Goal: Task Accomplishment & Management: Manage account settings

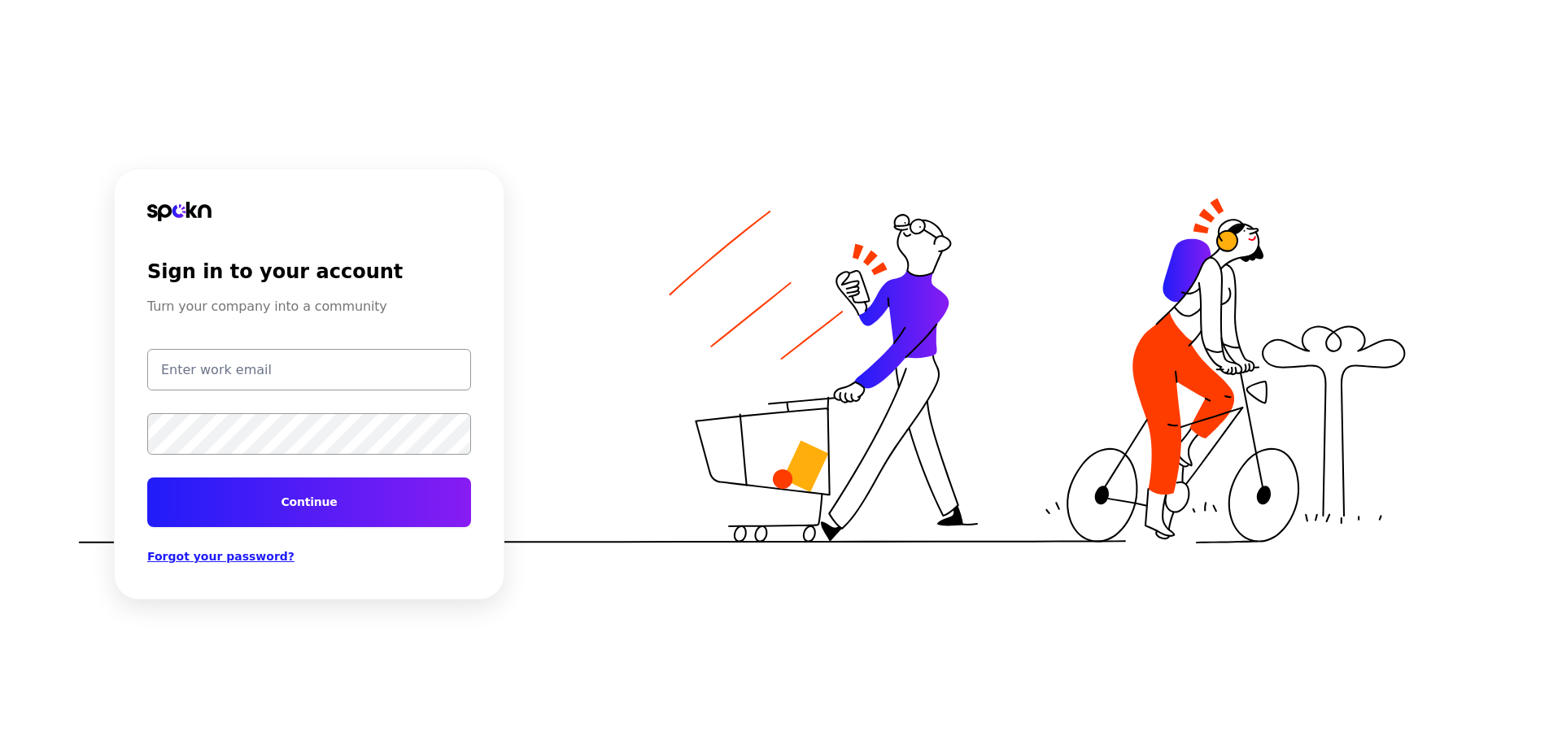
click at [428, 359] on input "email" at bounding box center [309, 369] width 324 height 41
type input "[EMAIL_ADDRESS][PERSON_NAME][DOMAIN_NAME]"
click at [147, 478] on button "Continue" at bounding box center [309, 503] width 324 height 50
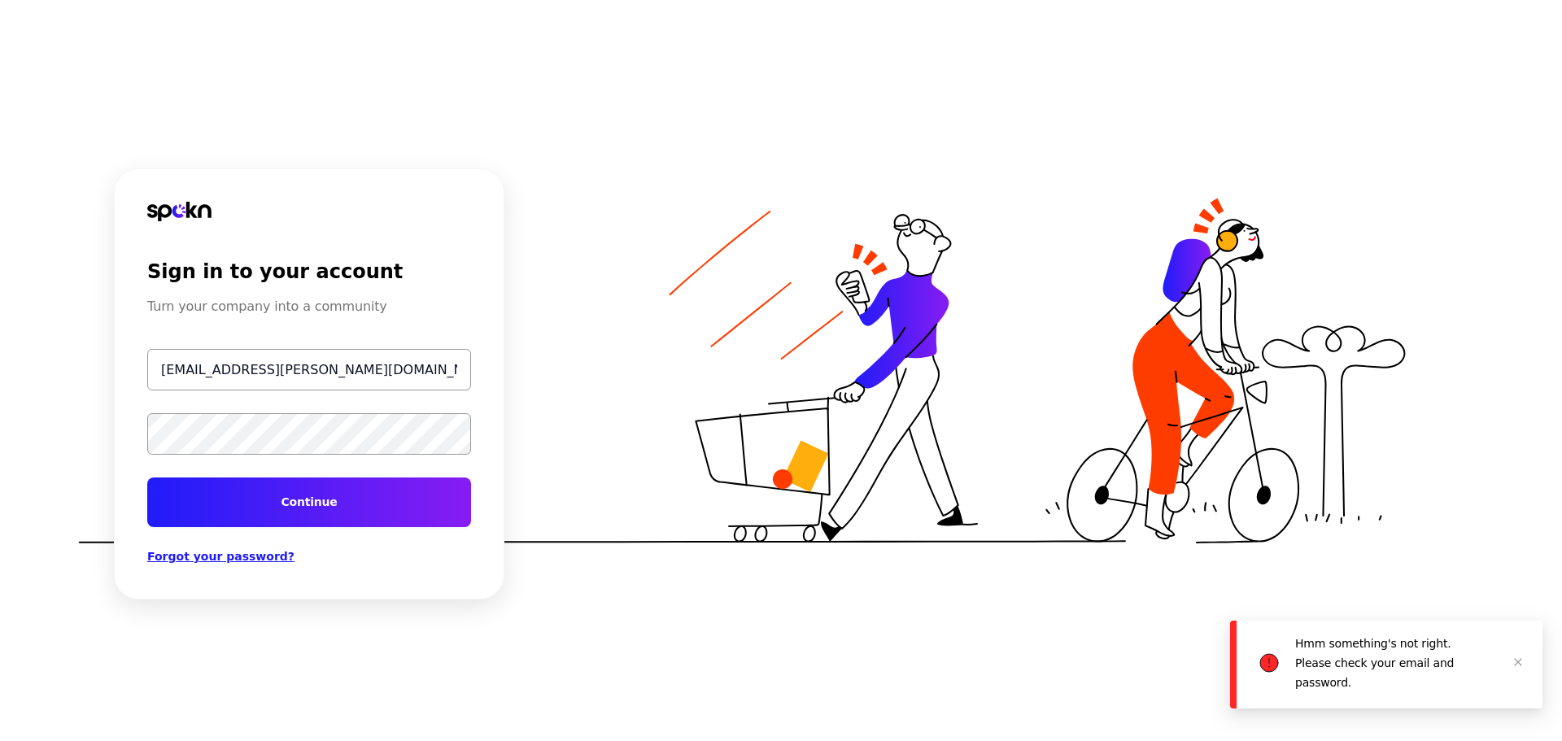
click at [19, 452] on div "Sign in to your account Turn your company into a community [EMAIL_ADDRESS][PERS…" at bounding box center [781, 370] width 1562 height 741
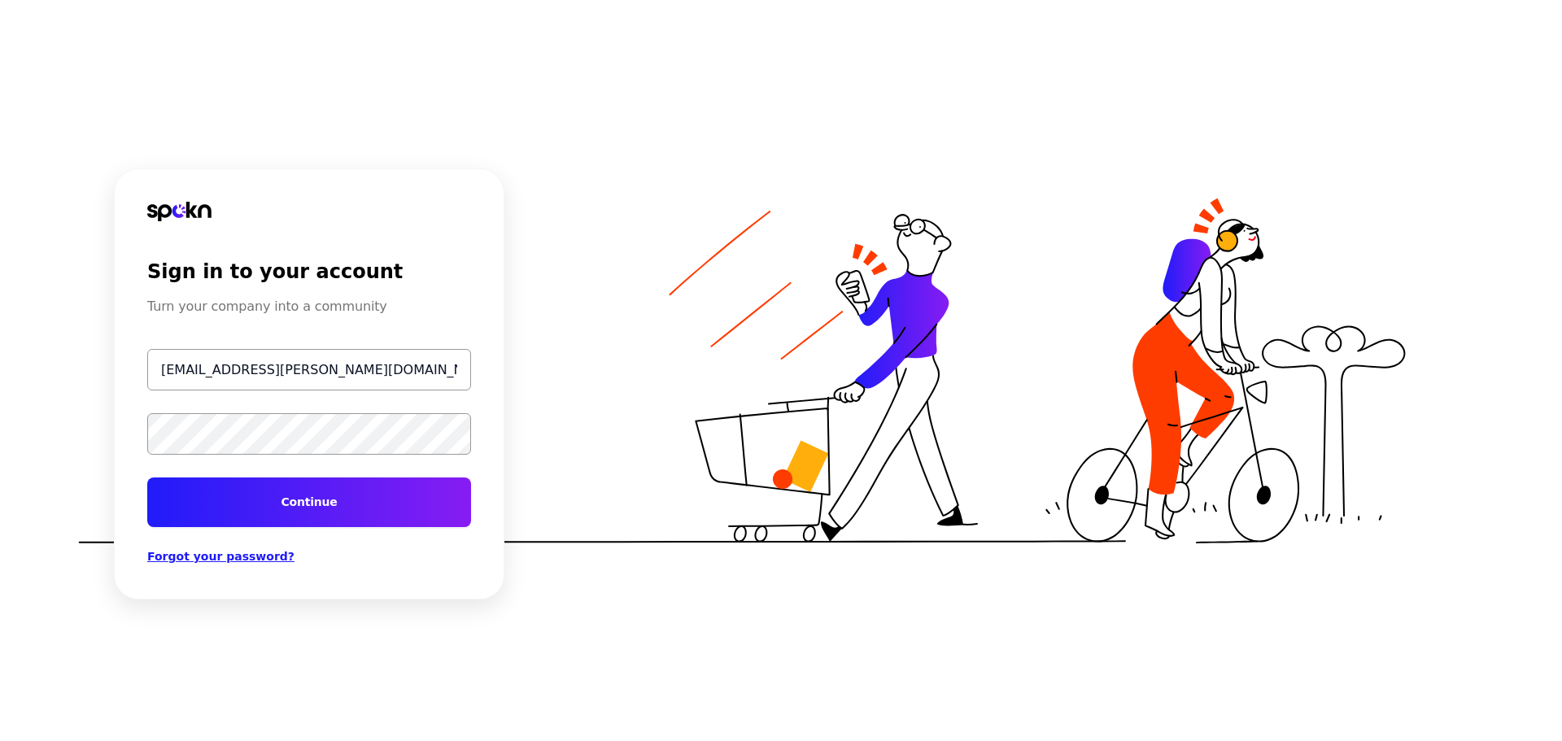
click at [147, 478] on button "Continue" at bounding box center [309, 503] width 324 height 50
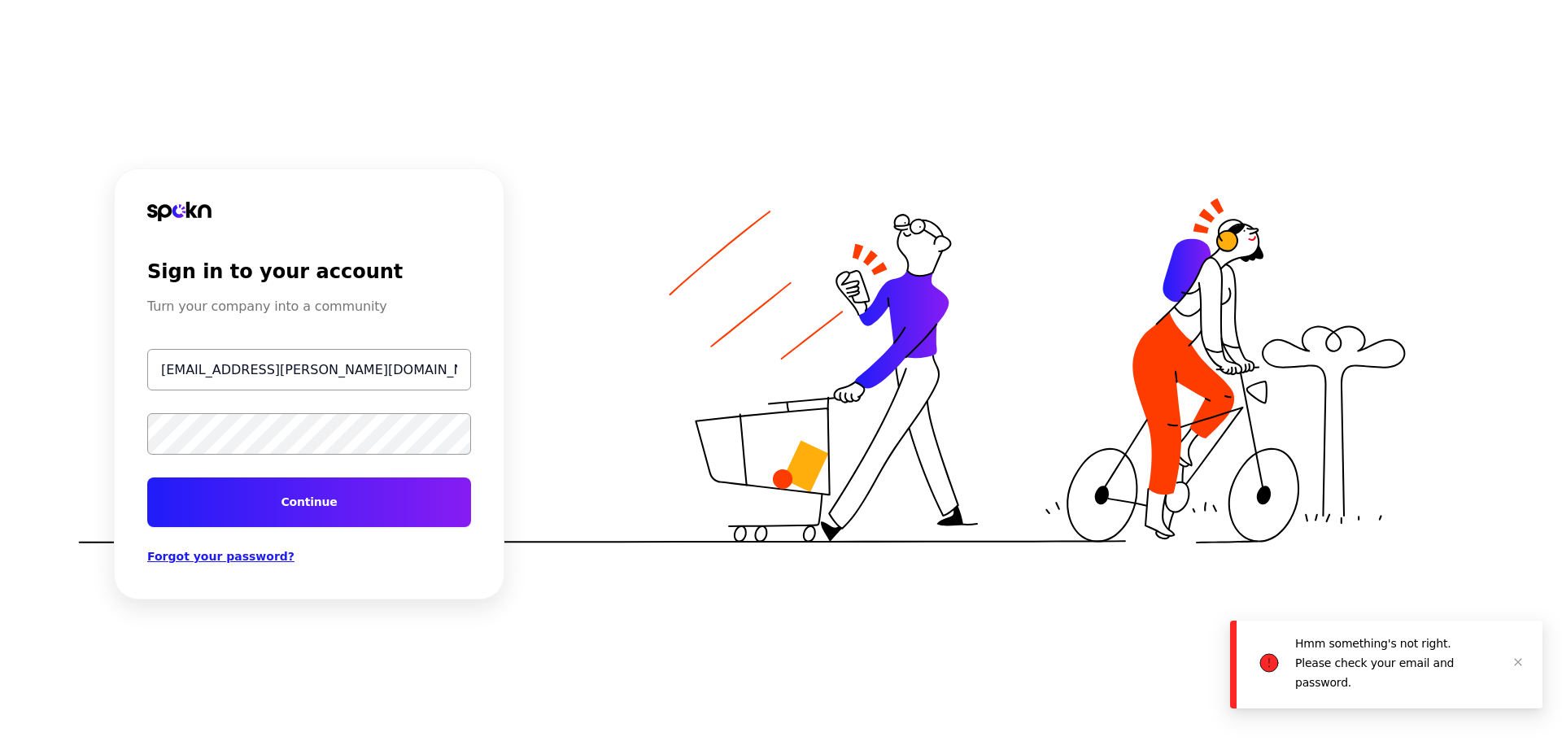
click at [10, 451] on div "Sign in to your account Turn your company into a community [EMAIL_ADDRESS][PERS…" at bounding box center [781, 370] width 1562 height 741
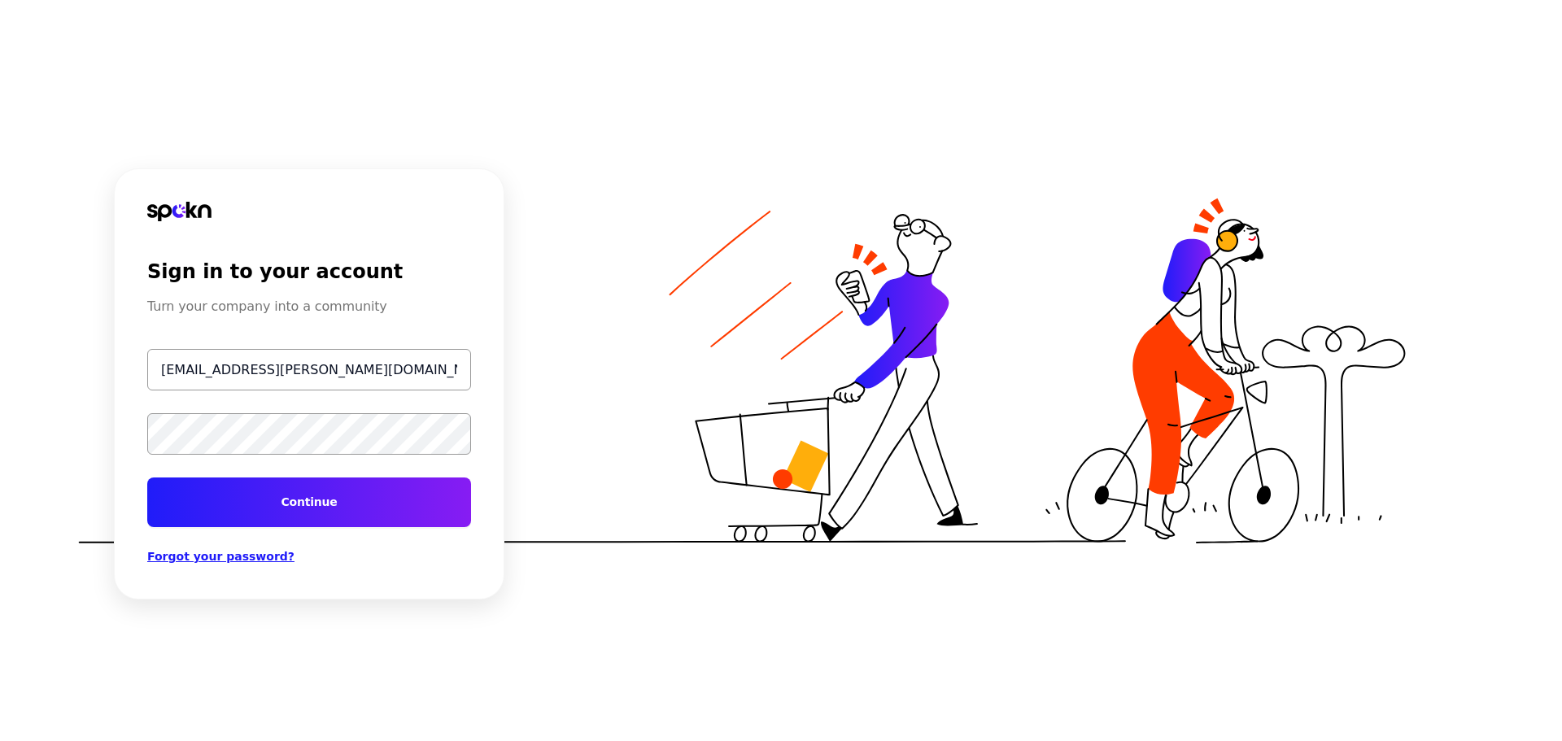
click at [147, 478] on button "Continue" at bounding box center [309, 503] width 324 height 50
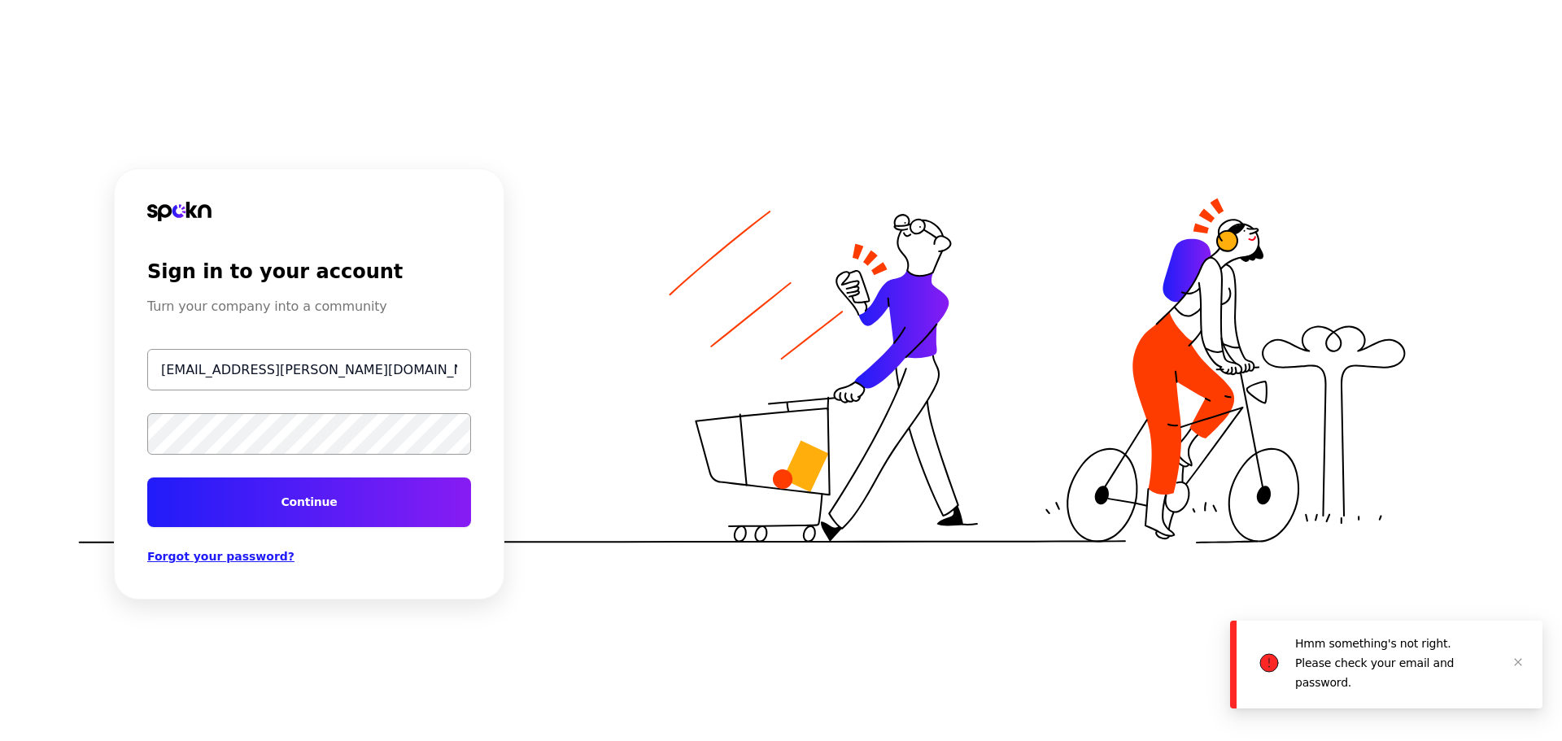
click at [175, 556] on span "Forgot your password?" at bounding box center [220, 556] width 147 height 13
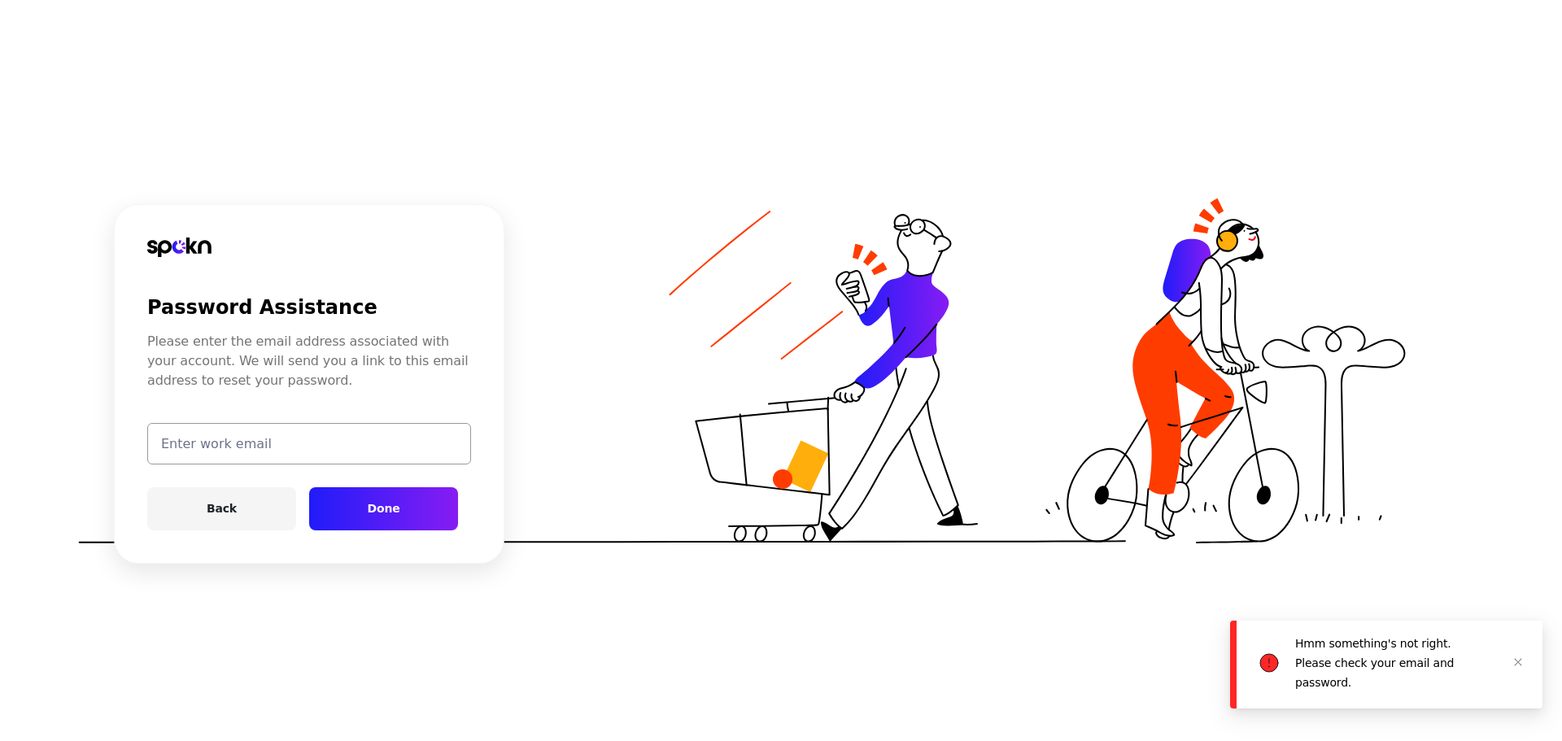
click at [307, 454] on input "email" at bounding box center [309, 443] width 324 height 41
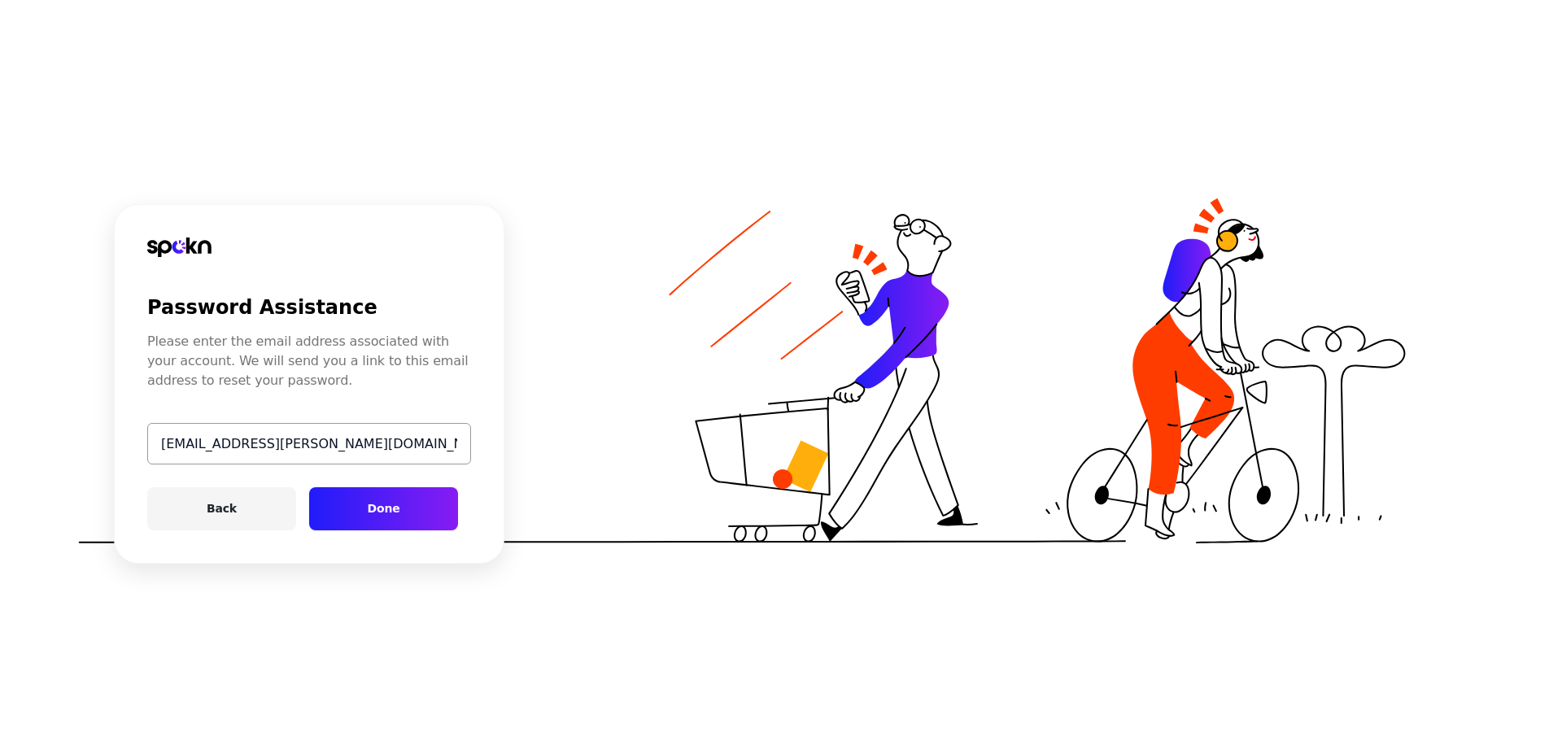
click at [383, 498] on button "Done" at bounding box center [383, 508] width 149 height 43
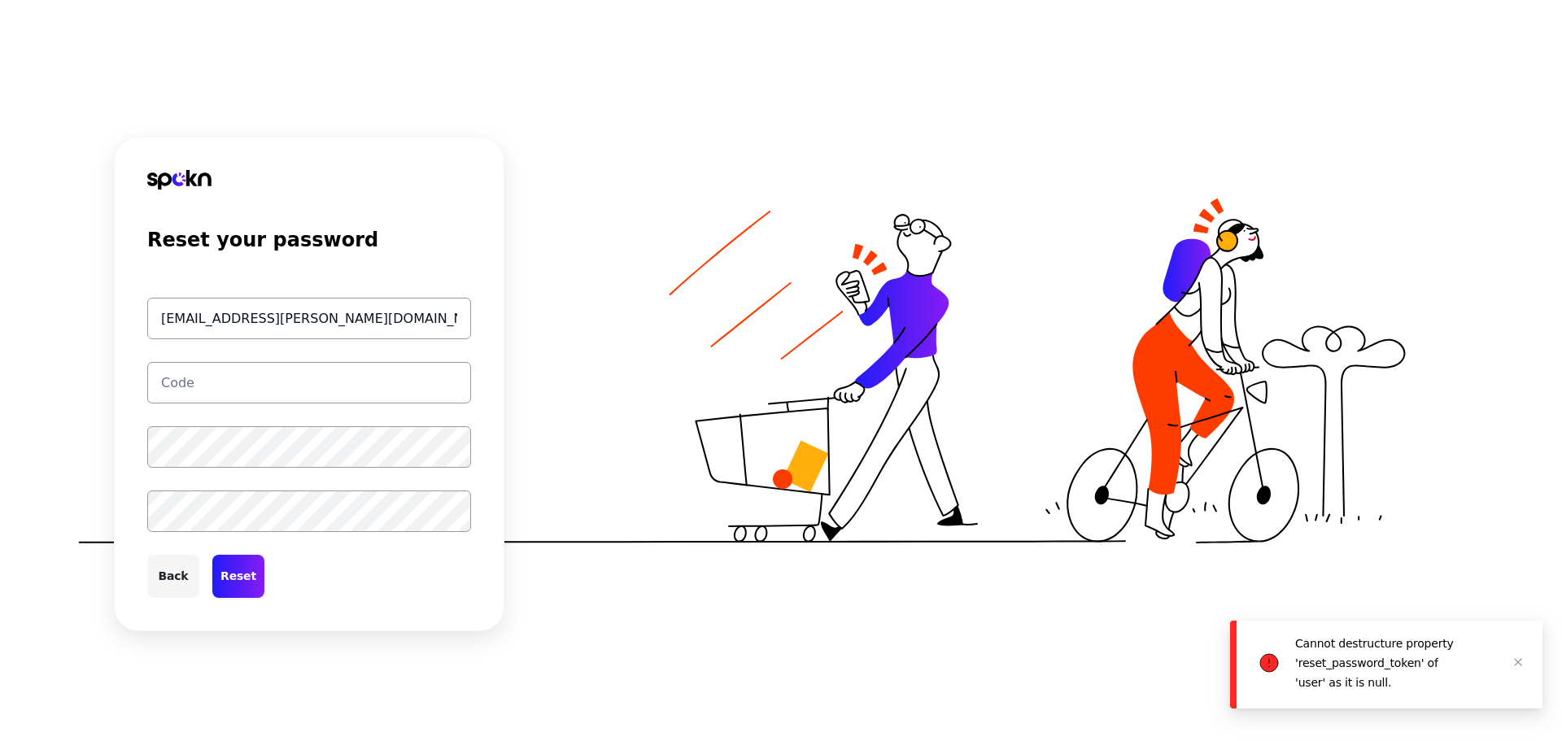
click at [245, 380] on input "text" at bounding box center [309, 382] width 324 height 41
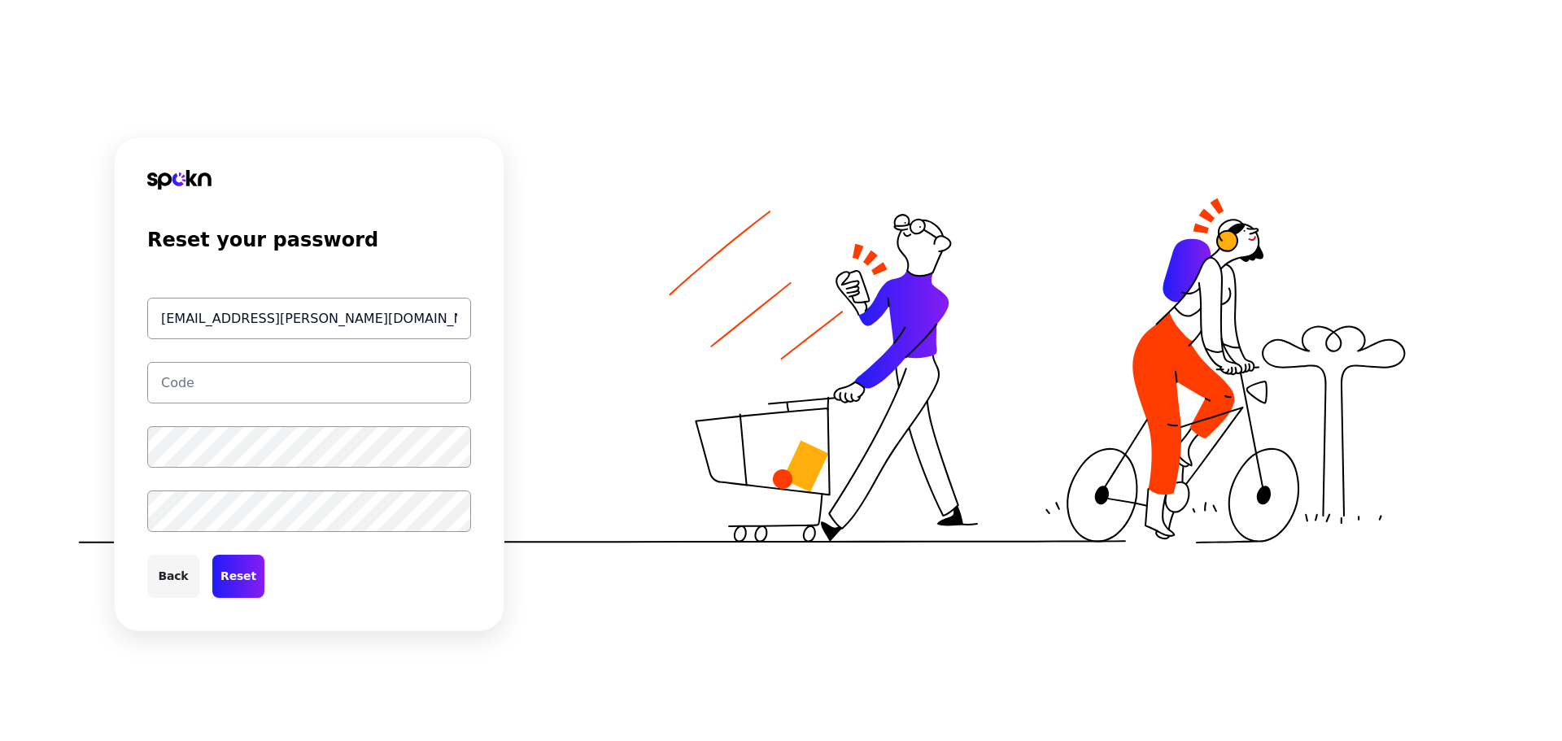
click at [344, 319] on input "[EMAIL_ADDRESS][PERSON_NAME][DOMAIN_NAME]" at bounding box center [309, 318] width 324 height 41
type input "[EMAIL_ADDRESS][PERSON_NAME][DOMAIN_NAME]"
click at [186, 583] on button "Back" at bounding box center [173, 576] width 52 height 43
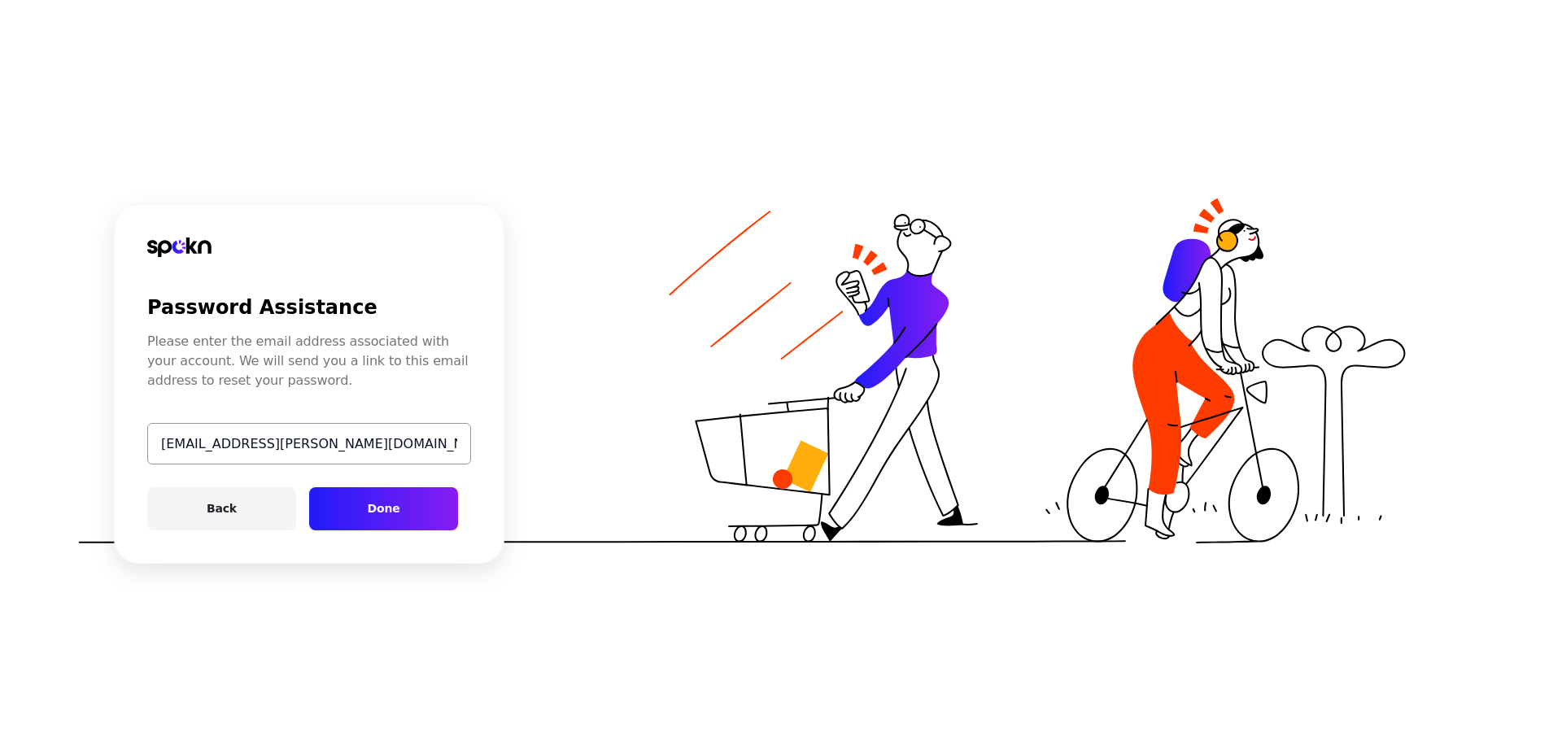
click at [373, 506] on button "Done" at bounding box center [383, 508] width 149 height 43
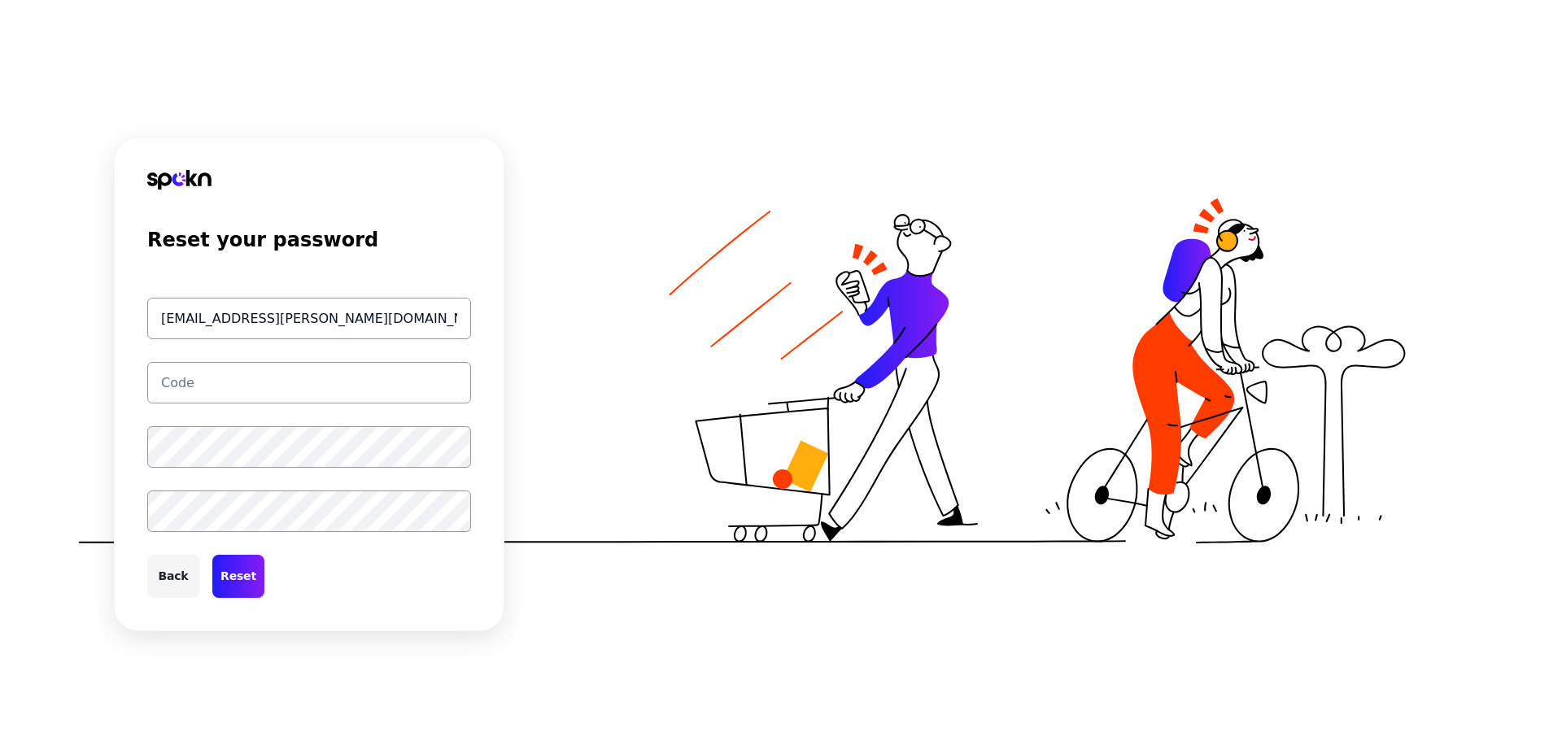
click at [178, 574] on button "Back" at bounding box center [173, 576] width 52 height 43
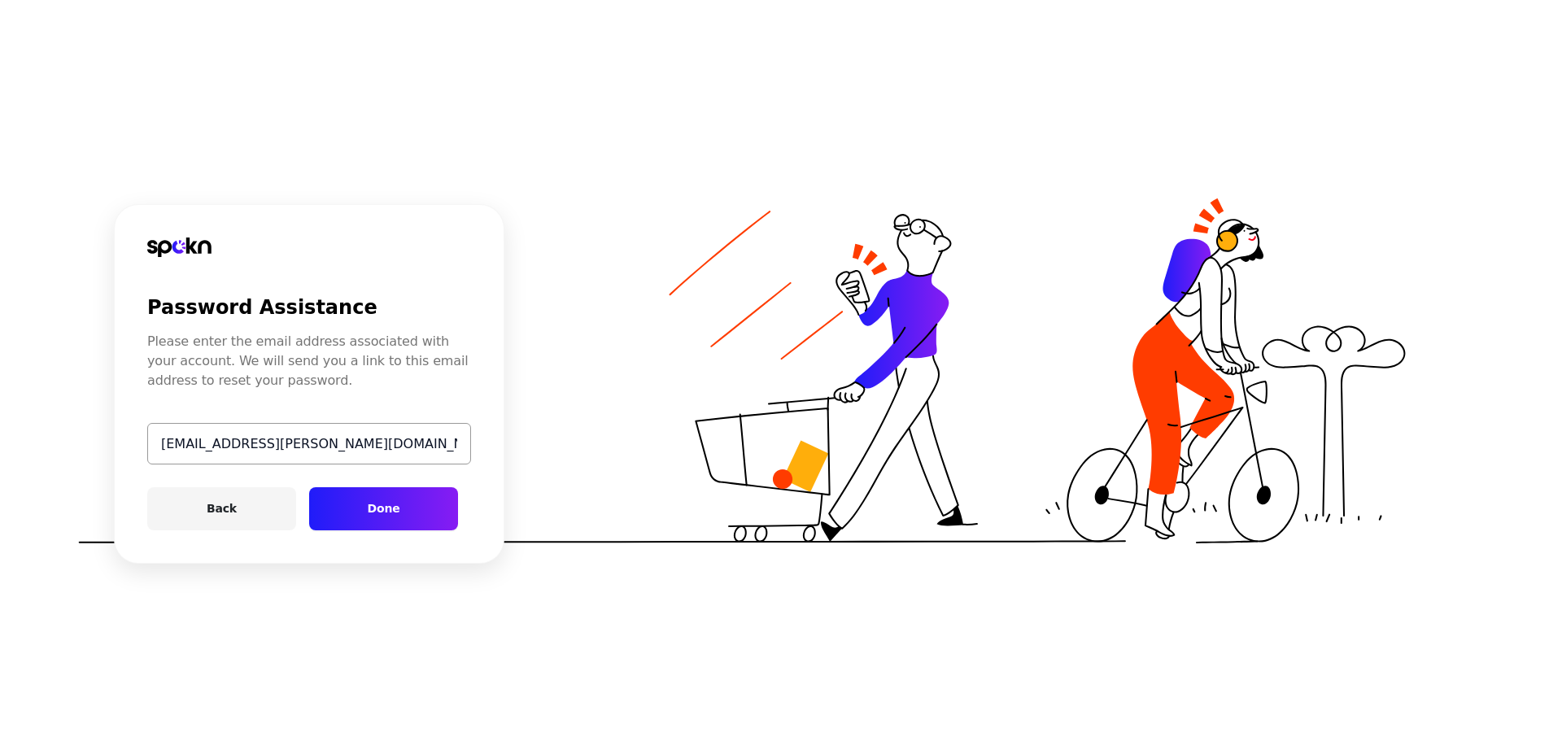
click at [220, 514] on button "Back" at bounding box center [221, 508] width 149 height 43
